Goal: Download file/media

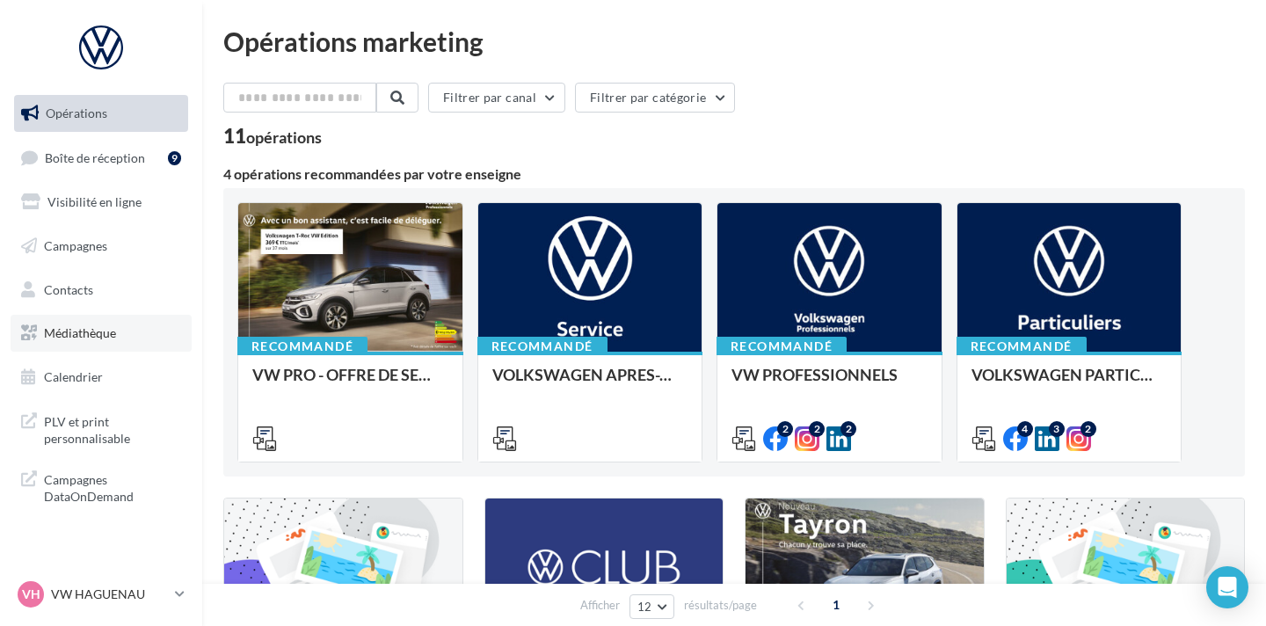
click at [135, 325] on link "Médiathèque" at bounding box center [101, 333] width 181 height 37
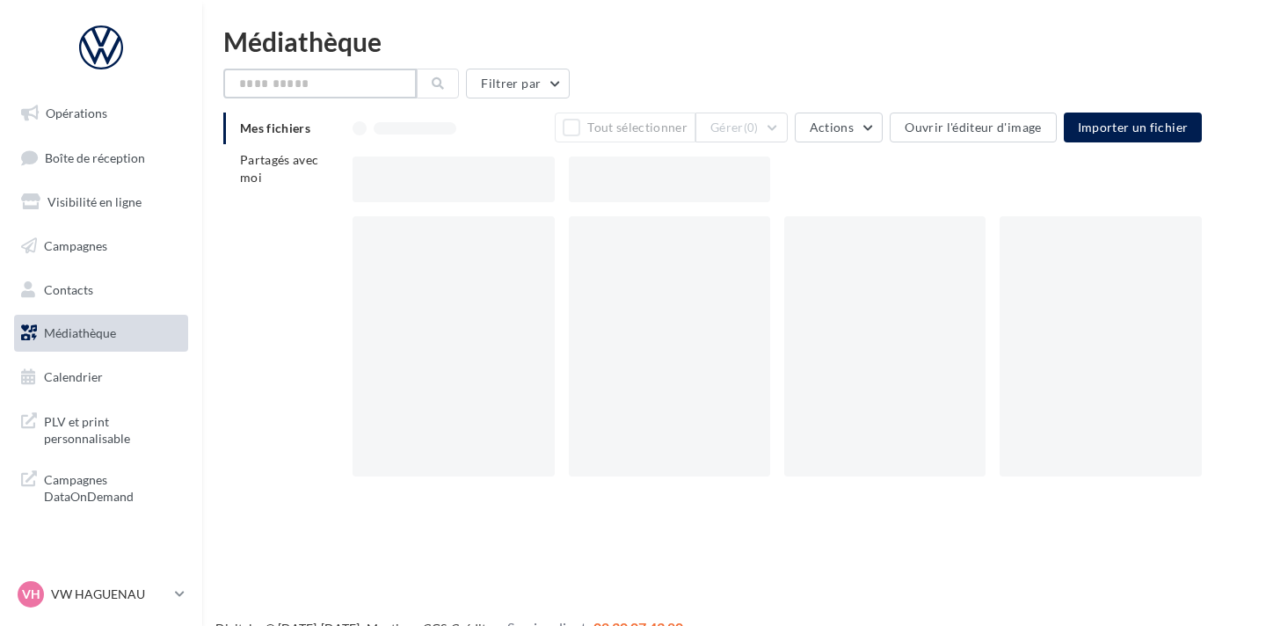
click at [305, 88] on input "text" at bounding box center [319, 84] width 193 height 30
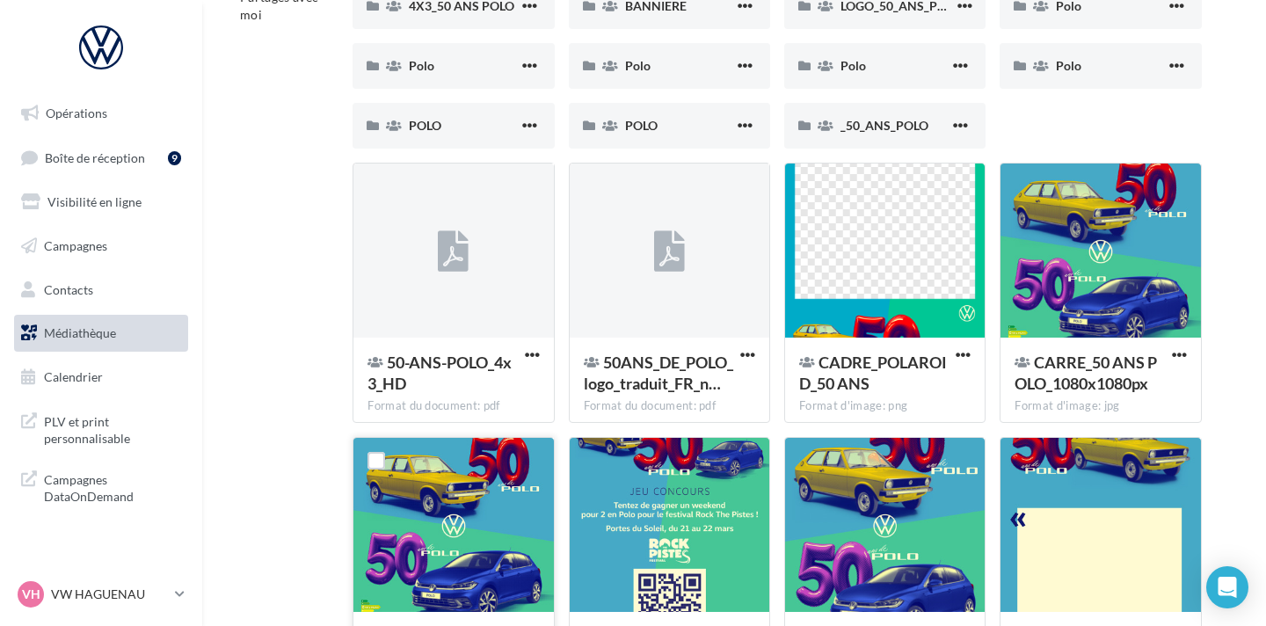
scroll to position [73, 0]
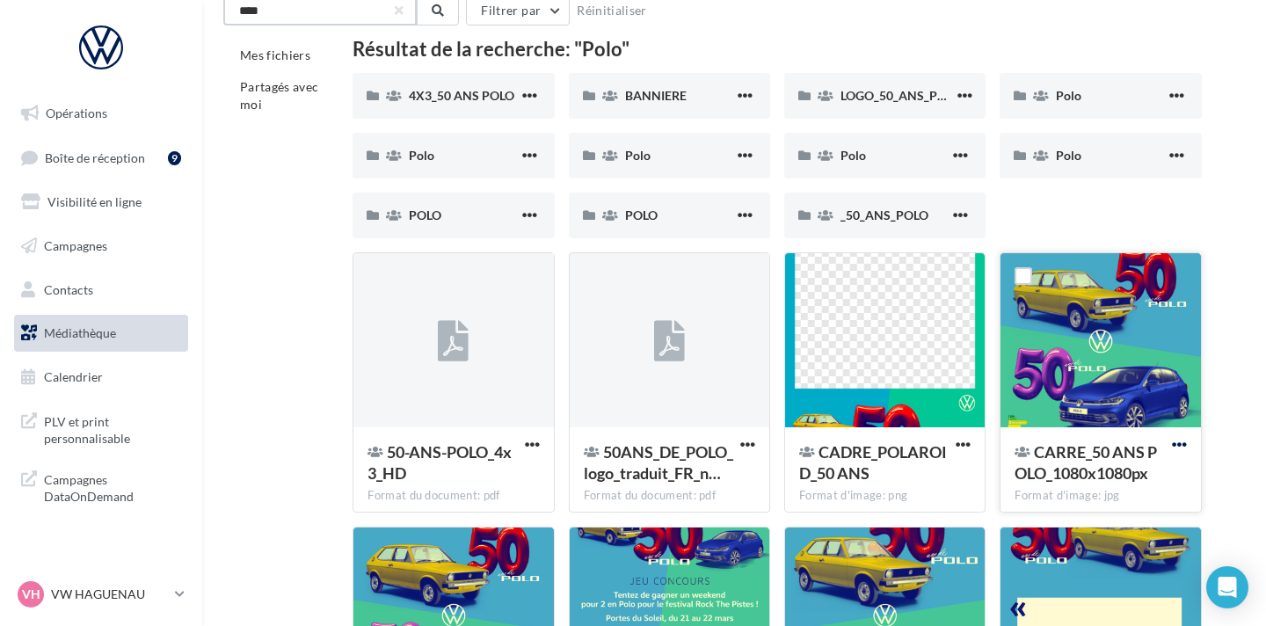
type input "****"
click at [1179, 447] on span "button" at bounding box center [1179, 444] width 15 height 15
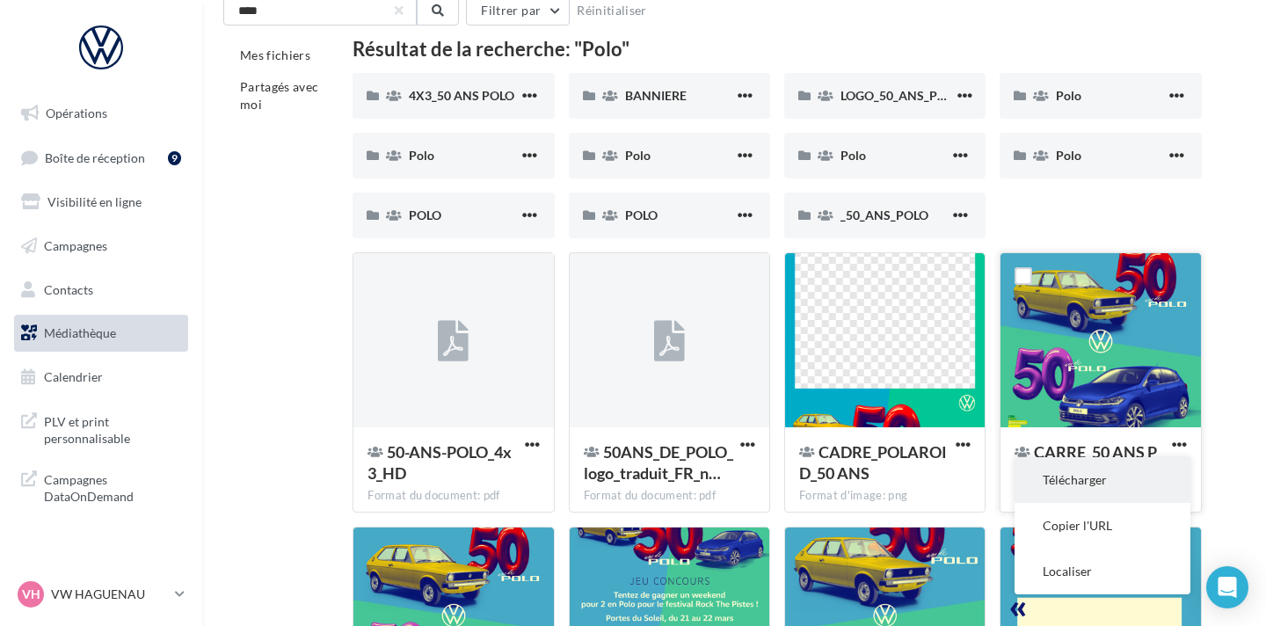
click at [1101, 468] on button "Télécharger" at bounding box center [1102, 480] width 176 height 46
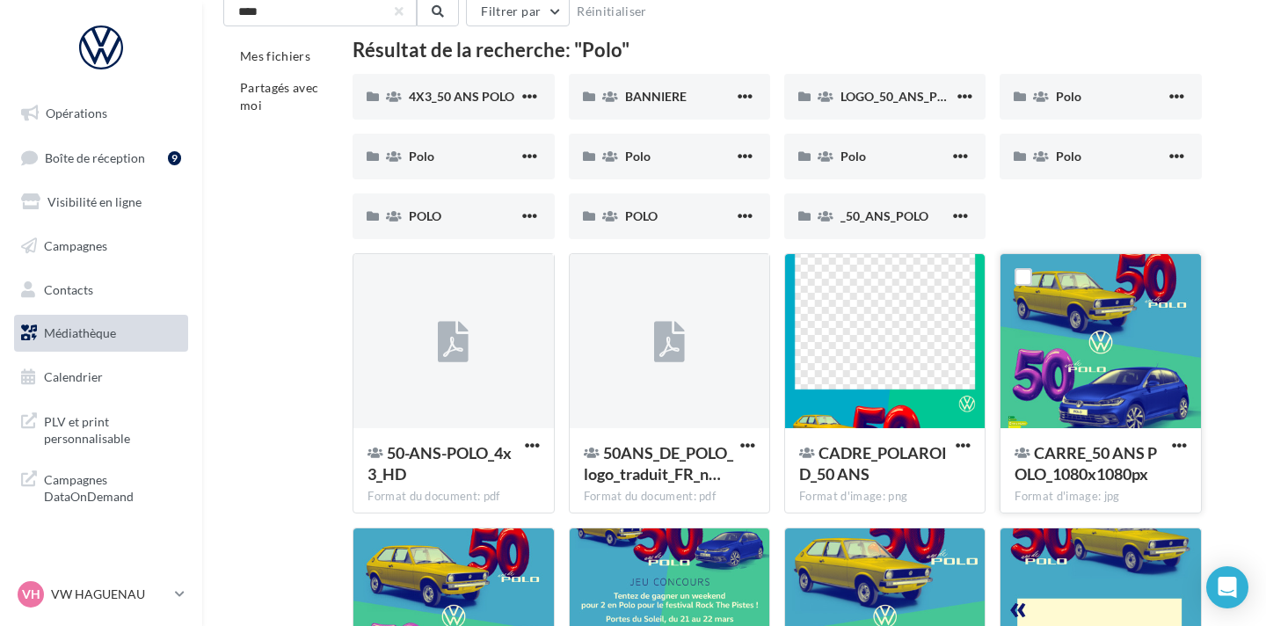
scroll to position [0, 0]
